Goal: Task Accomplishment & Management: Manage account settings

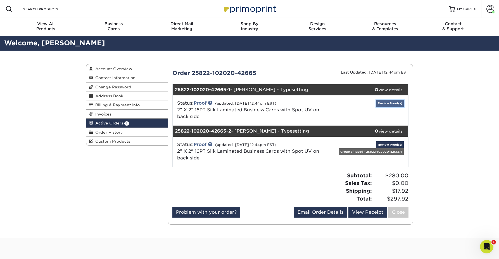
click at [388, 104] on link "Review Proof(s)" at bounding box center [389, 103] width 27 height 7
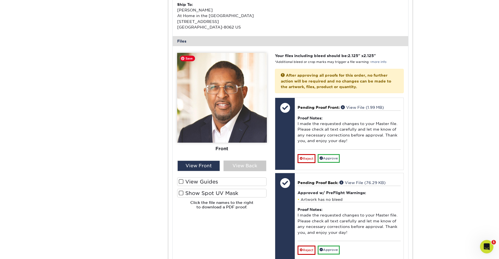
scroll to position [212, 0]
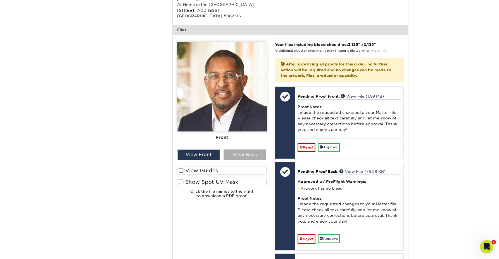
click at [245, 156] on div "View Back" at bounding box center [244, 154] width 43 height 11
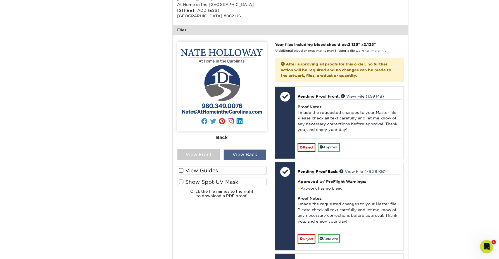
click at [229, 149] on div "View Back" at bounding box center [244, 154] width 43 height 11
click at [195, 159] on div "View Front" at bounding box center [198, 154] width 43 height 11
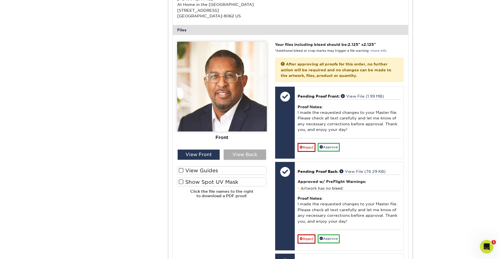
click at [254, 149] on div "View Back" at bounding box center [244, 154] width 43 height 11
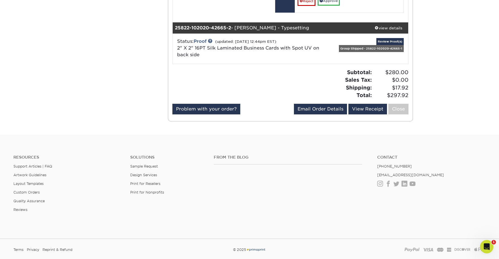
scroll to position [549, 0]
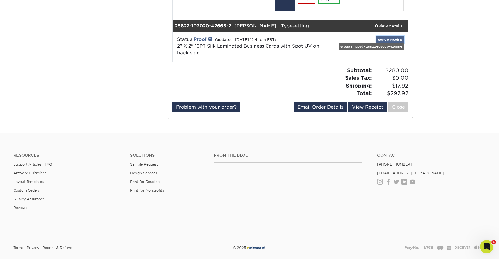
click at [388, 39] on link "Review Proof(s)" at bounding box center [389, 39] width 27 height 7
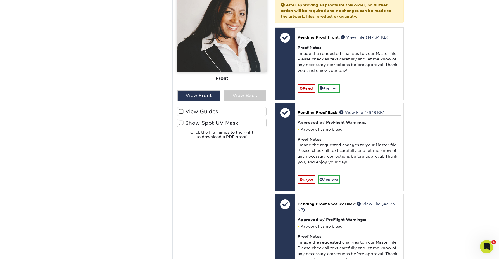
scroll to position [722, 0]
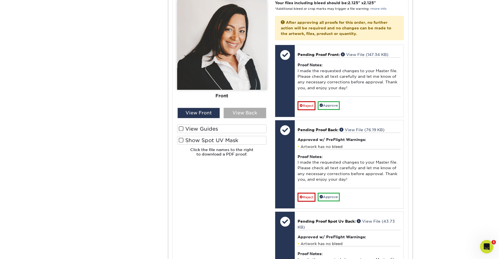
click at [247, 115] on div "View Back" at bounding box center [244, 113] width 43 height 11
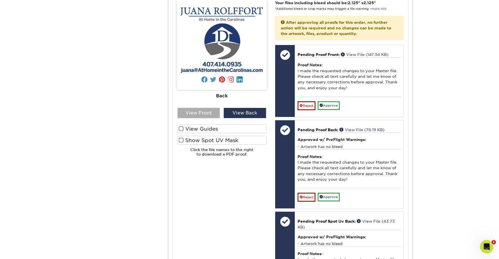
click at [206, 112] on div "View Front" at bounding box center [198, 113] width 43 height 11
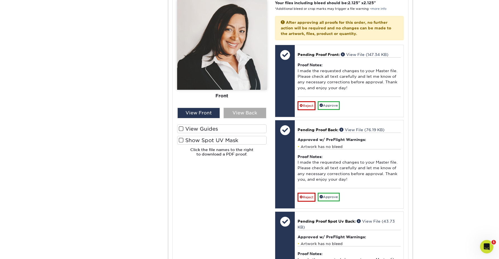
click at [242, 108] on div "View Back" at bounding box center [244, 113] width 43 height 11
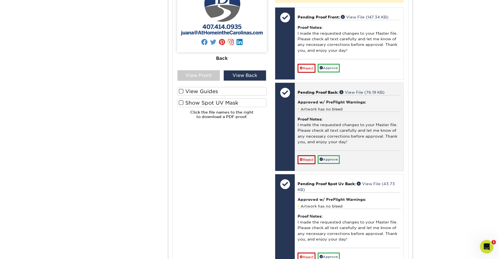
scroll to position [757, 0]
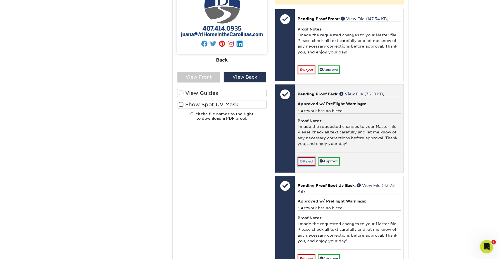
click at [310, 160] on link "Reject" at bounding box center [307, 161] width 18 height 9
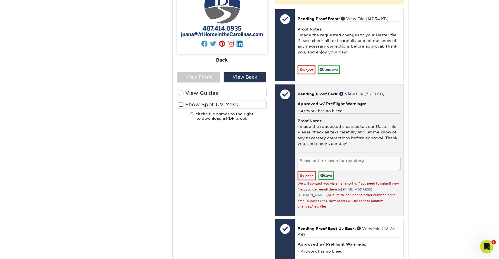
click at [313, 164] on textarea at bounding box center [349, 163] width 103 height 13
type textarea "N"
type textarea "[PERSON_NAME]'s email is [PERSON_NAME][EMAIL_ADDRESS][DOMAIN_NAME]"
click at [329, 177] on link "Save" at bounding box center [325, 175] width 15 height 9
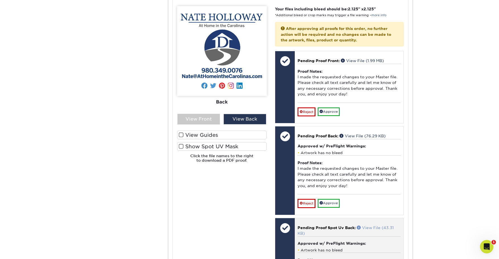
scroll to position [246, 0]
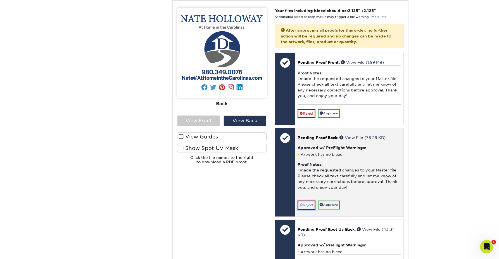
click at [313, 204] on link "Reject" at bounding box center [307, 204] width 18 height 9
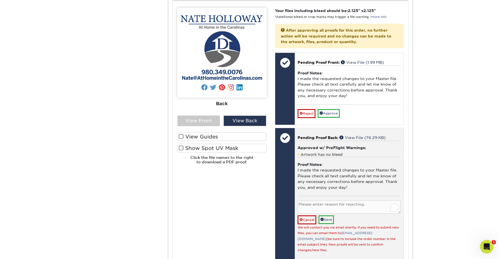
click at [321, 207] on textarea "To enrich screen reader interactions, please activate Accessibility in Grammarl…" at bounding box center [349, 206] width 103 height 13
type textarea "[PERSON_NAME]'s email is [PERSON_NAME][EMAIL_ADDRESS][DOMAIN_NAME]"
click at [328, 221] on link "Save" at bounding box center [325, 219] width 15 height 9
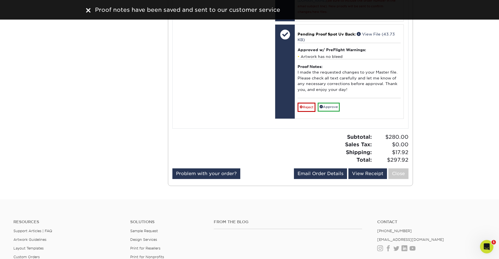
scroll to position [1070, 0]
